Goal: Navigation & Orientation: Find specific page/section

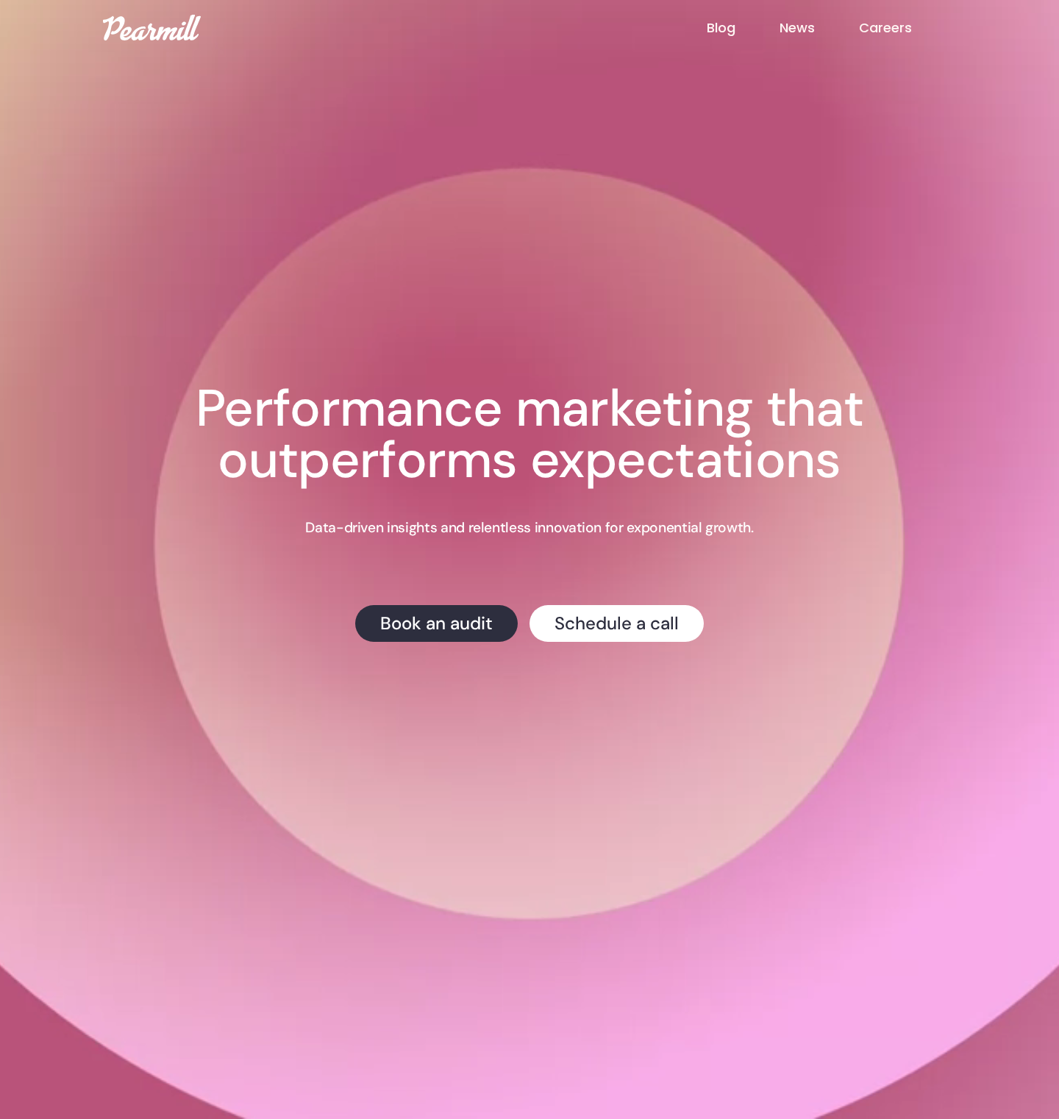
click at [812, 33] on link "News" at bounding box center [818, 27] width 79 height 19
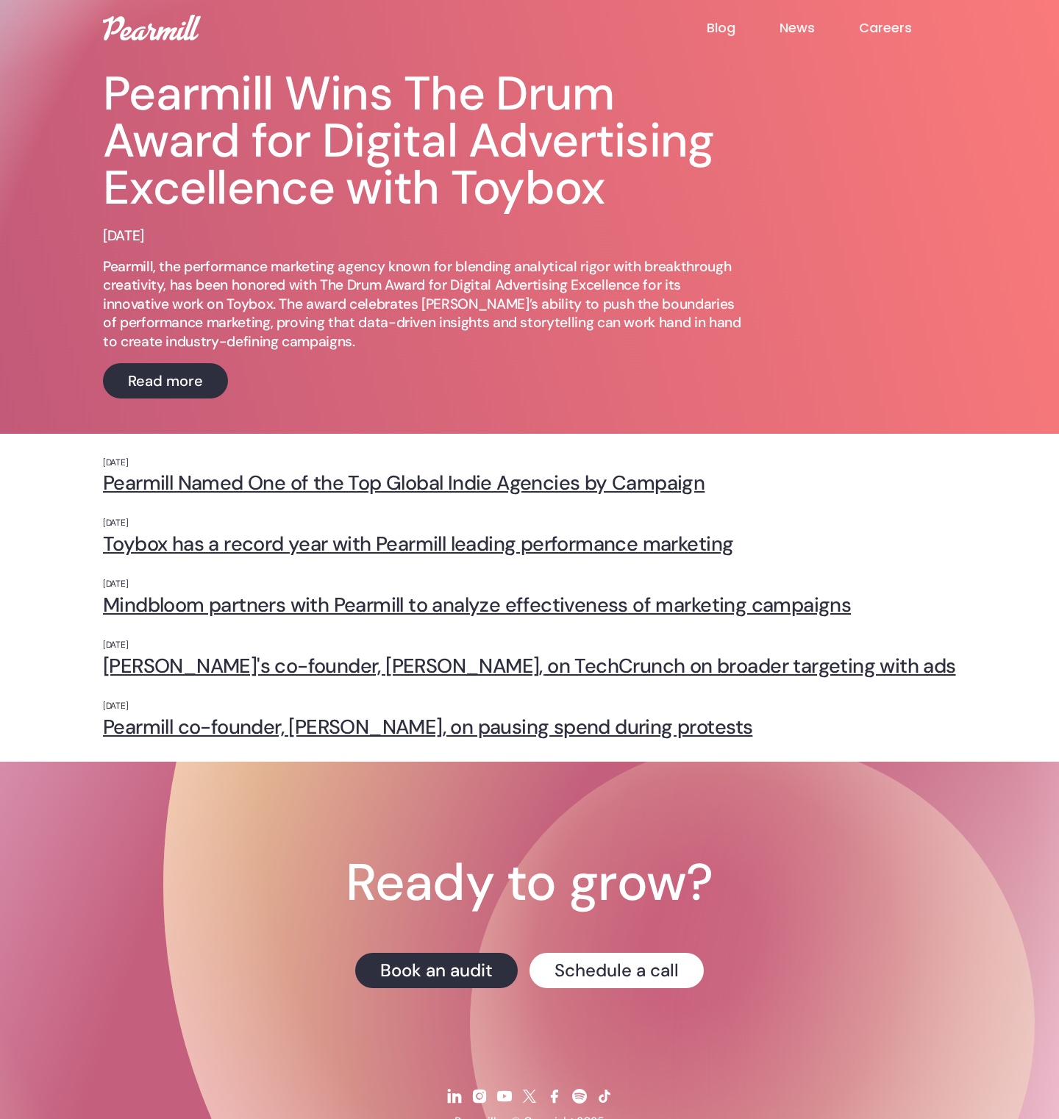
click at [918, 33] on link "Careers" at bounding box center [907, 28] width 97 height 18
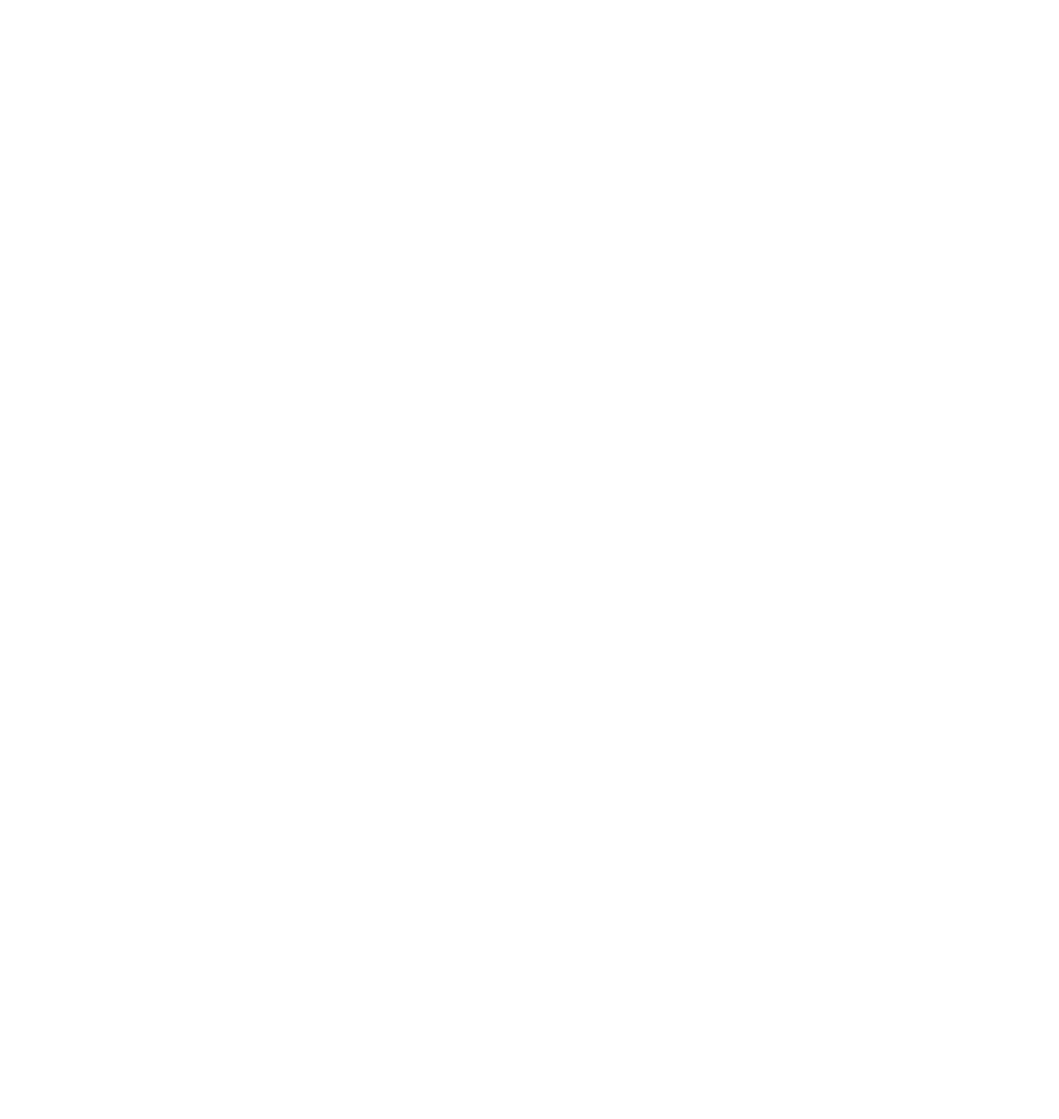
scroll to position [692, 0]
